Goal: Register for event/course

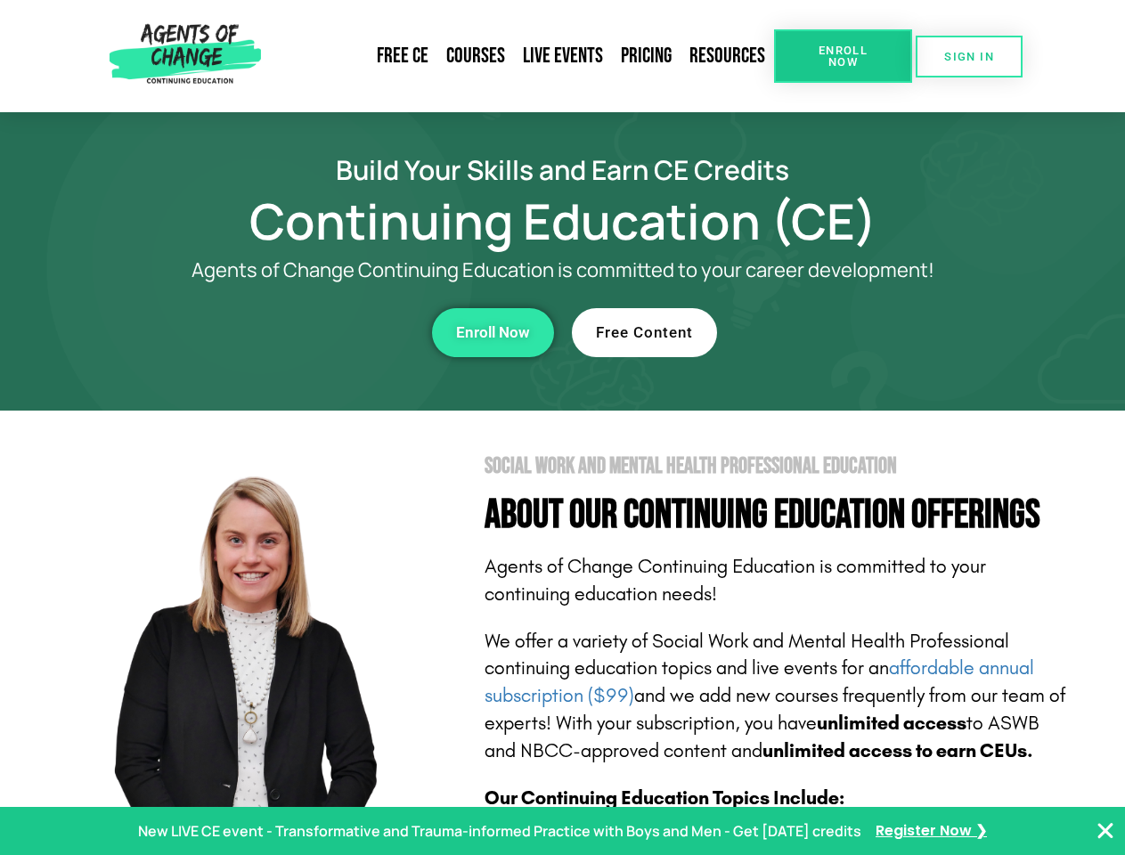
click at [562, 427] on section "Social Work and Mental Health Professional Education About Our Continuing Educa…" at bounding box center [562, 784] width 1125 height 748
click at [727, 56] on link "Resources" at bounding box center [726, 56] width 93 height 41
click at [842, 56] on span "Enroll Now" at bounding box center [842, 56] width 81 height 23
click at [969, 56] on span "SIGN IN" at bounding box center [969, 57] width 50 height 12
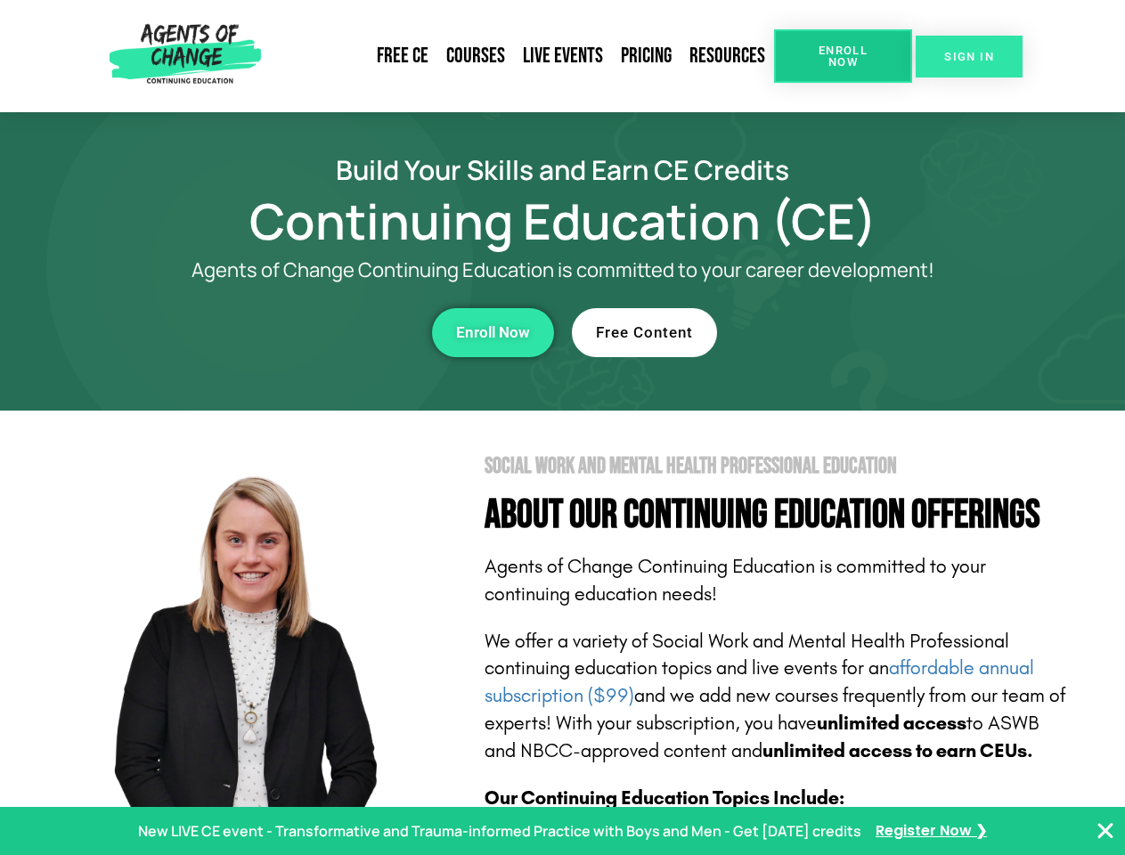
click at [969, 56] on span "SIGN IN" at bounding box center [969, 57] width 50 height 12
click at [309, 332] on div "Enroll Now" at bounding box center [309, 332] width 490 height 49
click at [492, 332] on span "Enroll Now" at bounding box center [493, 332] width 74 height 15
